Goal: Task Accomplishment & Management: Use online tool/utility

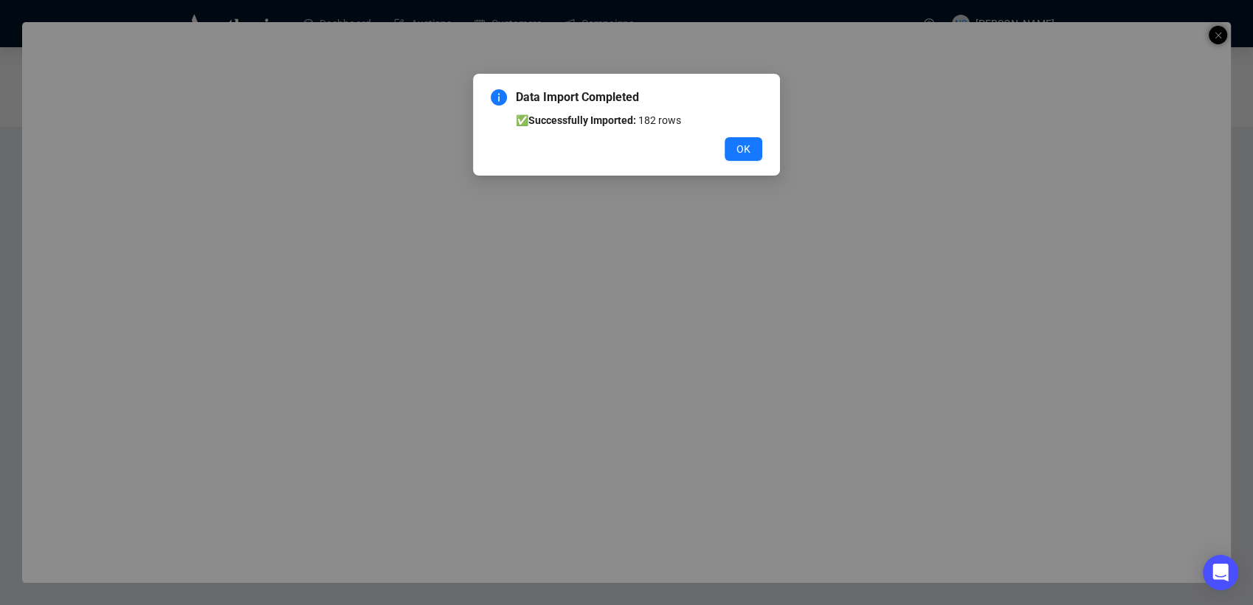
click at [779, 324] on div "Data Import Completed ✅ Successfully Imported: 182 rows OK" at bounding box center [626, 302] width 1253 height 605
click at [732, 153] on button "OK" at bounding box center [744, 149] width 38 height 24
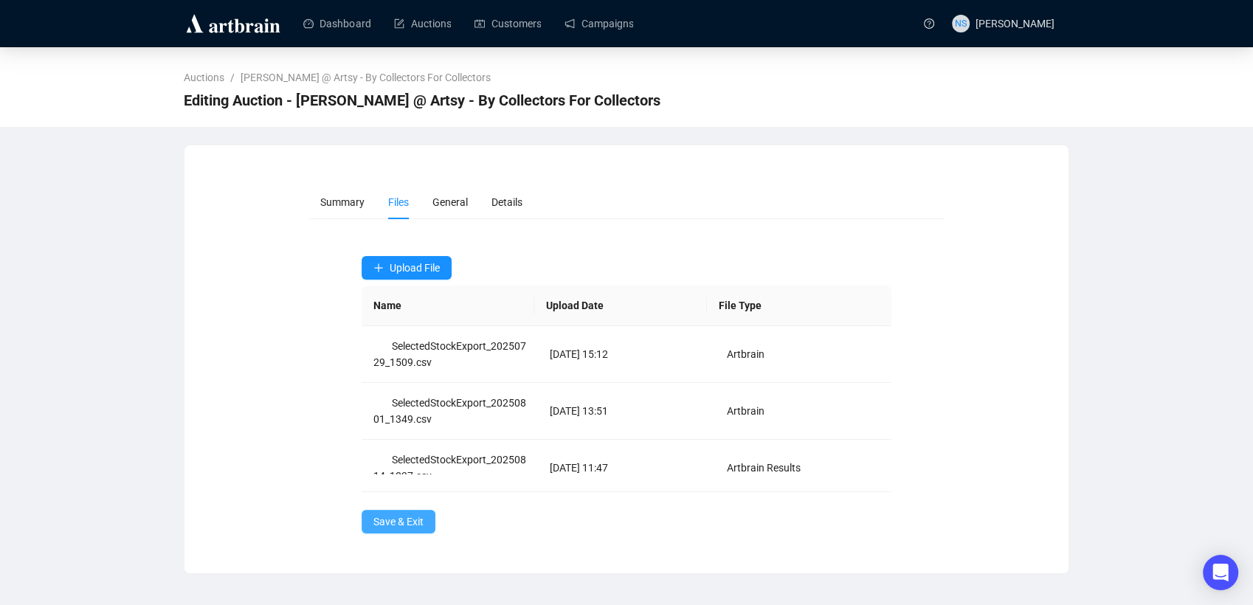
click at [395, 515] on span "Save & Exit" at bounding box center [398, 522] width 50 height 16
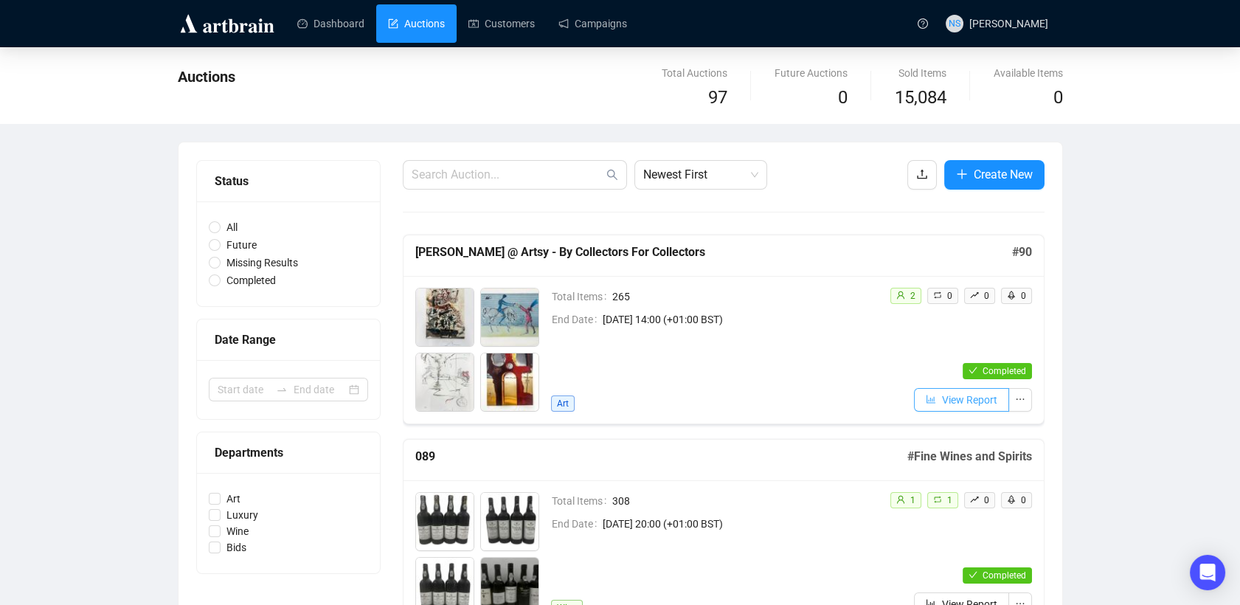
click at [940, 388] on button "View Report" at bounding box center [961, 400] width 95 height 24
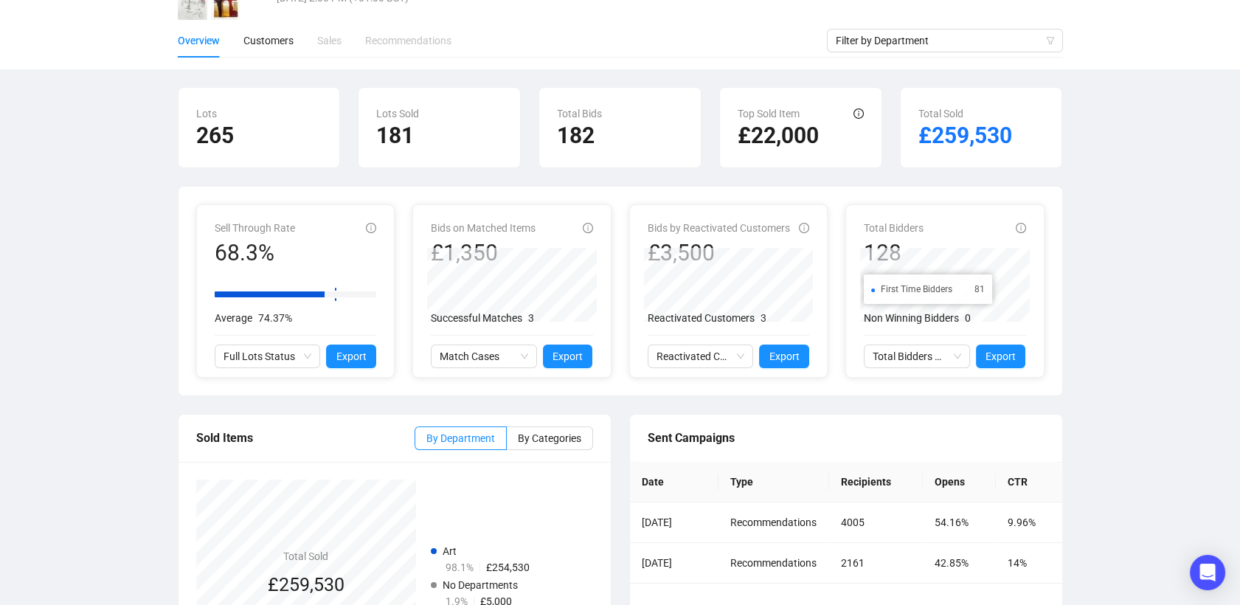
scroll to position [108, 0]
click at [741, 352] on span "Reactivated Customers Activity" at bounding box center [701, 356] width 89 height 22
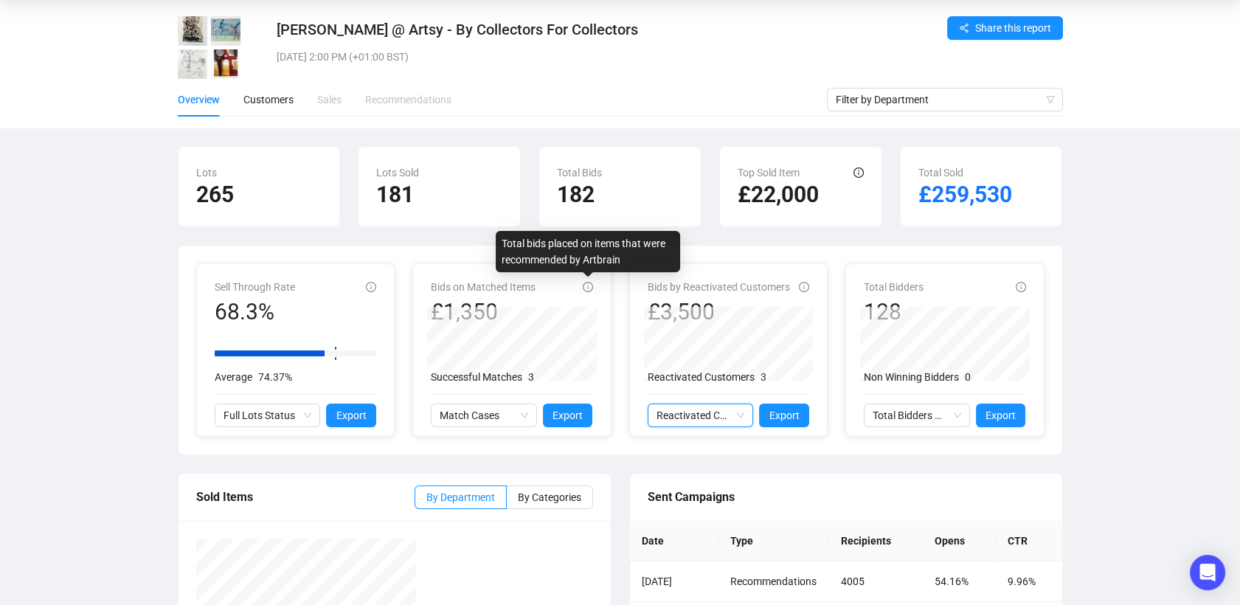
scroll to position [0, 0]
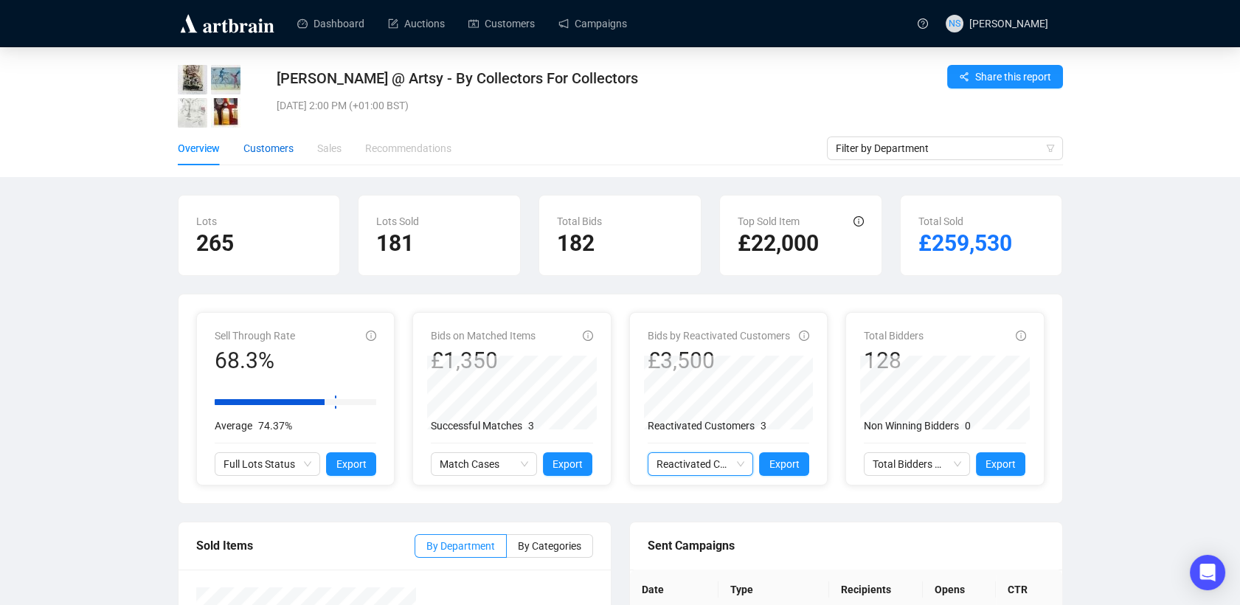
click at [280, 150] on div "Customers" at bounding box center [269, 148] width 50 height 16
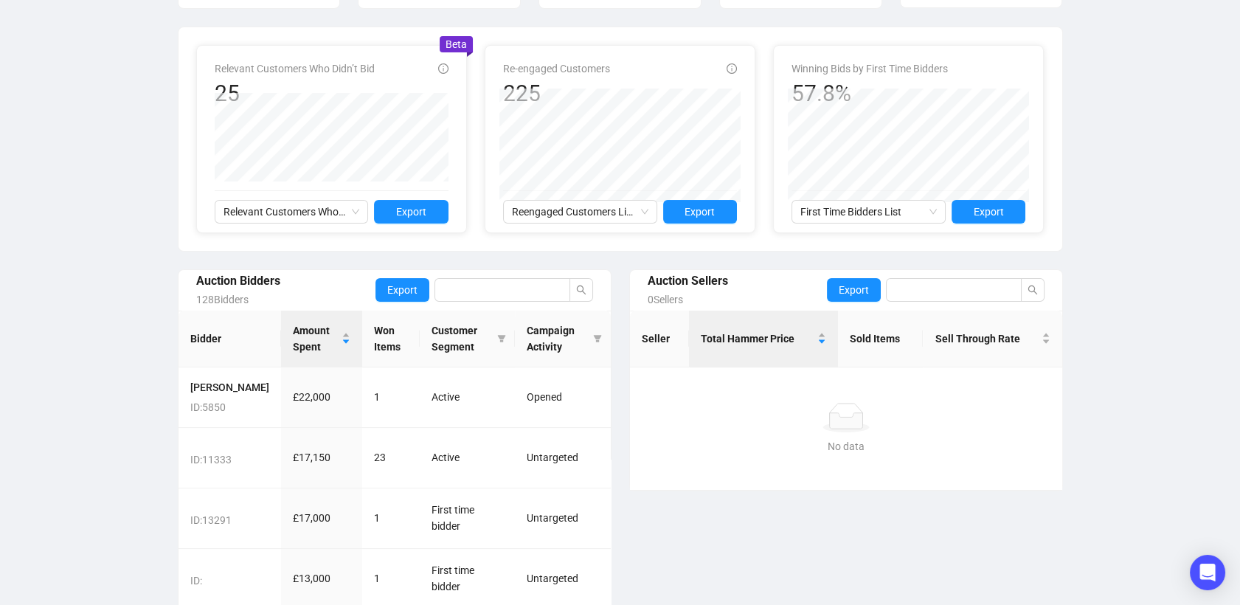
scroll to position [460, 0]
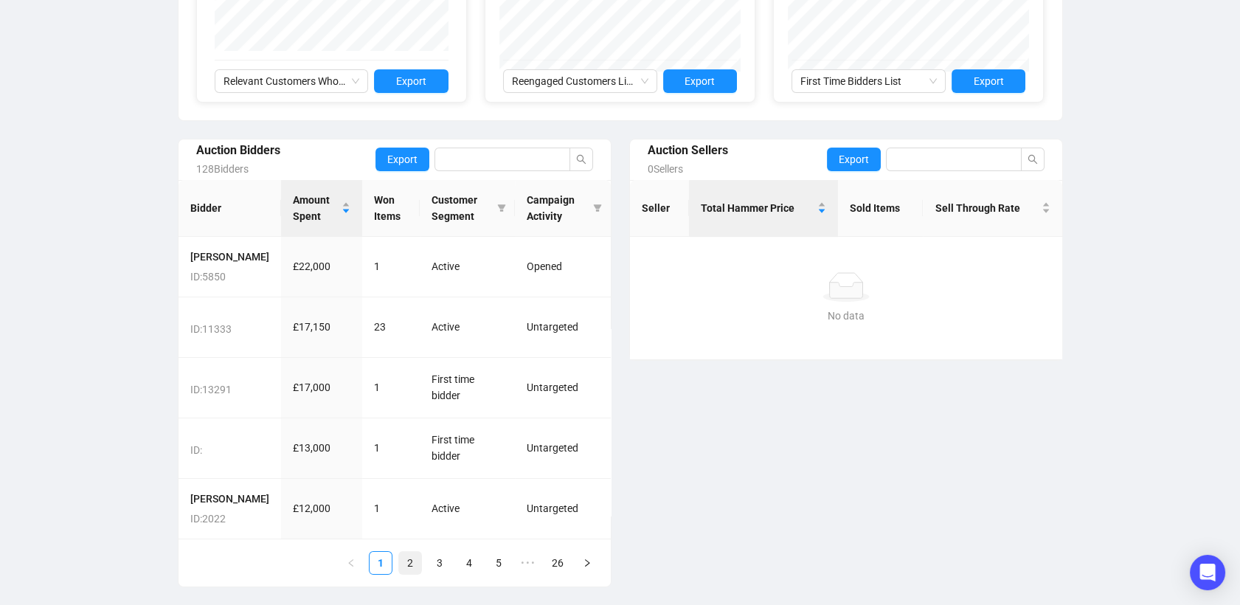
click at [399, 564] on link "2" at bounding box center [410, 563] width 22 height 22
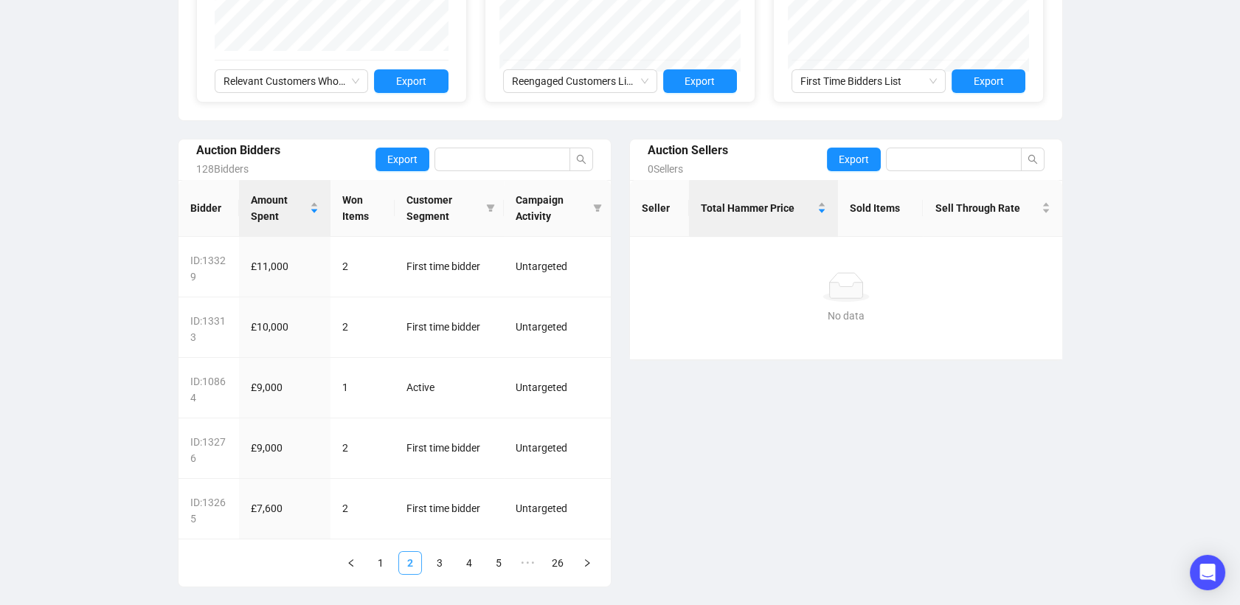
scroll to position [443, 0]
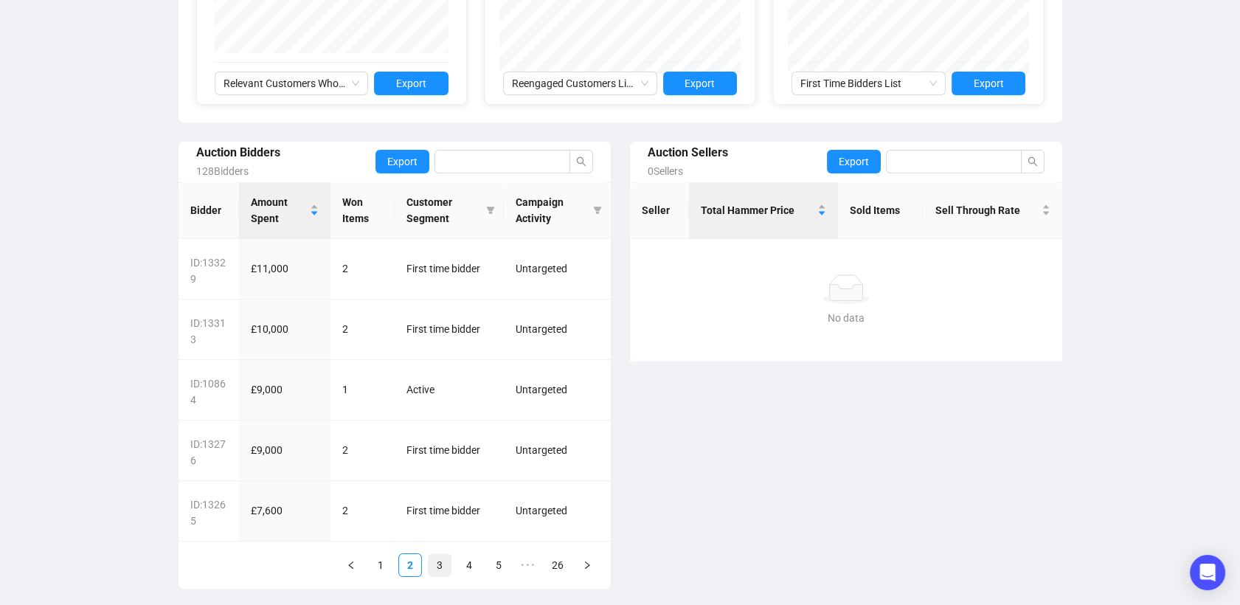
click at [437, 564] on link "3" at bounding box center [440, 565] width 22 height 22
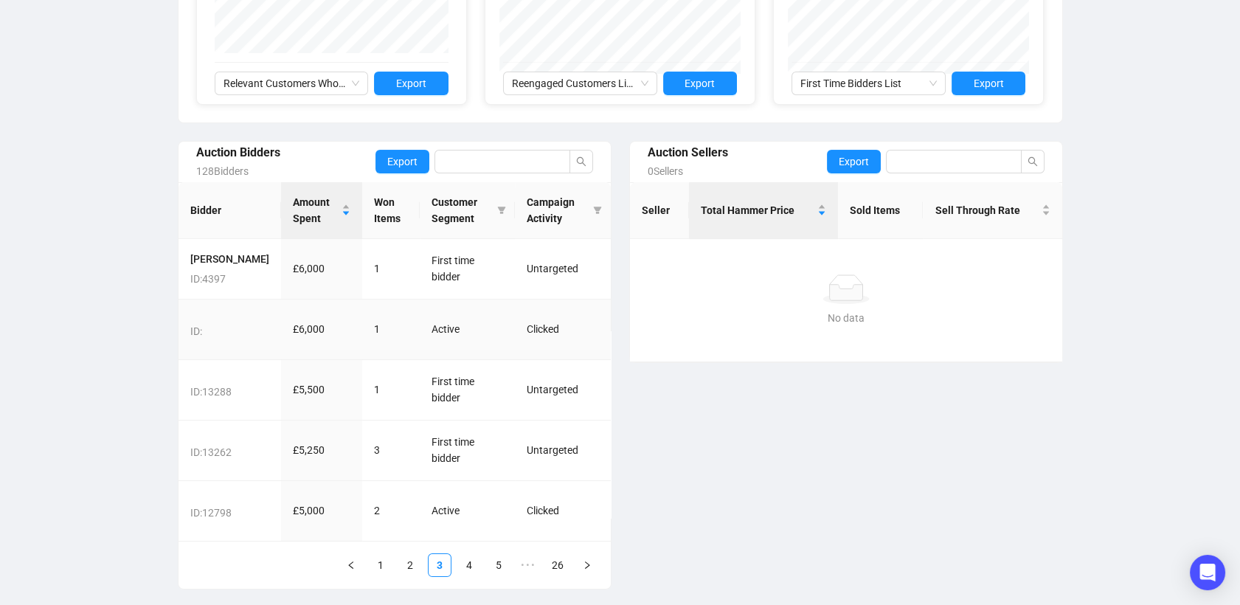
click at [392, 328] on td "1" at bounding box center [391, 330] width 58 height 61
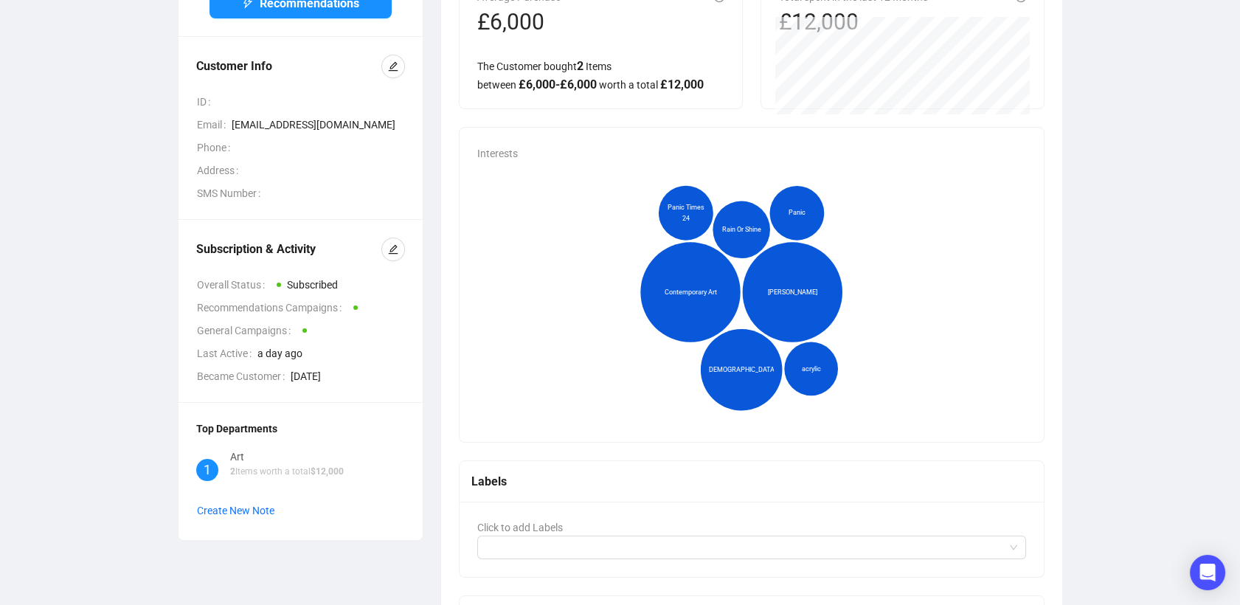
scroll to position [157, 0]
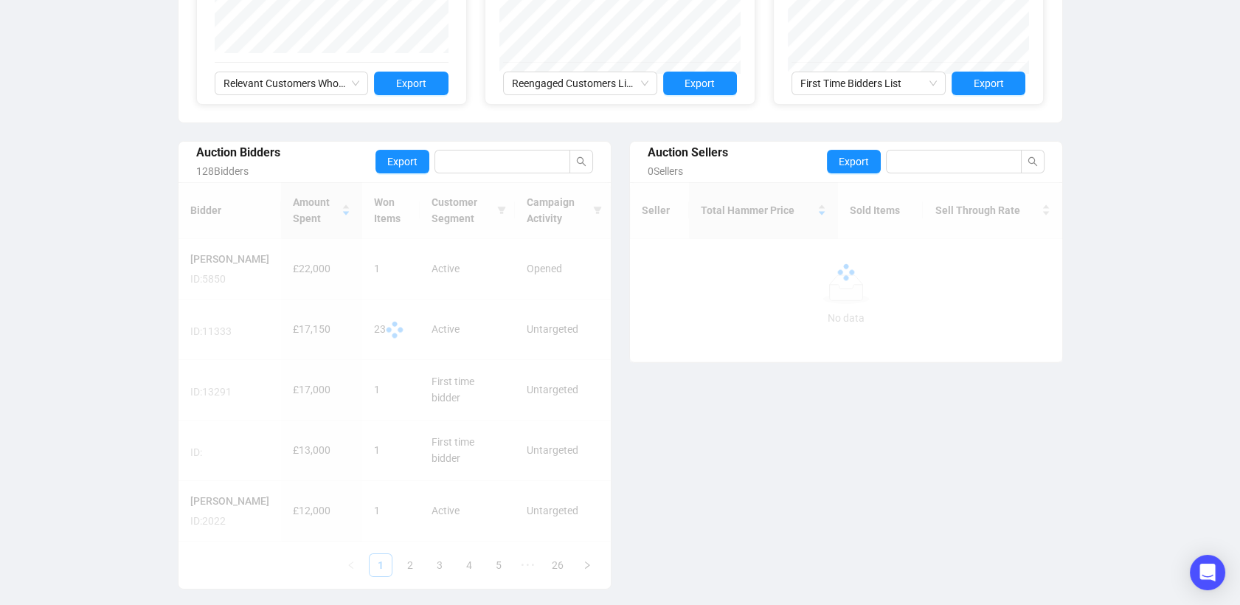
scroll to position [428, 0]
